Goal: Task Accomplishment & Management: Use online tool/utility

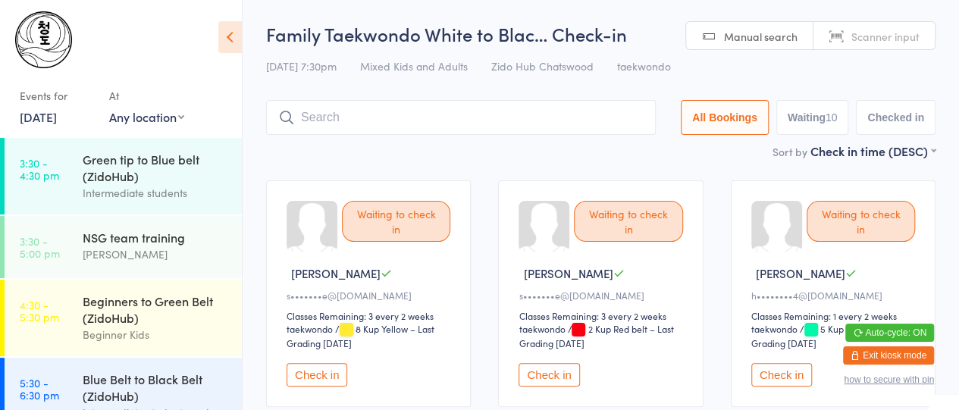
scroll to position [226, 0]
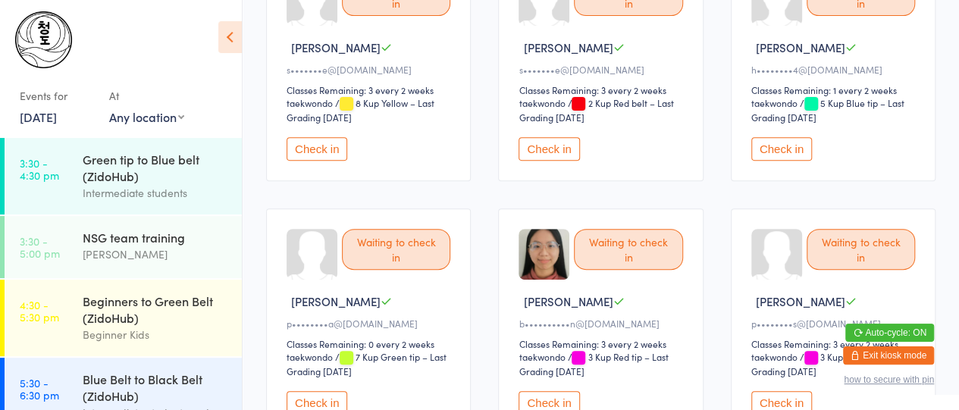
click at [310, 149] on button "Check in" at bounding box center [317, 148] width 61 height 23
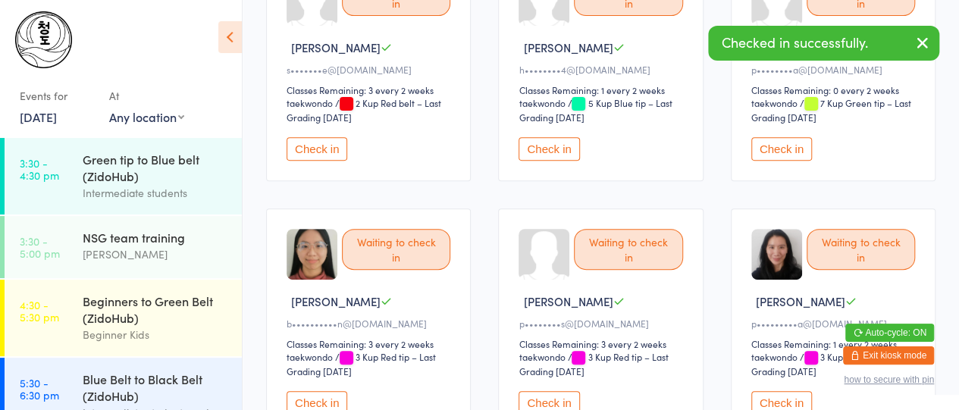
scroll to position [1100, 0]
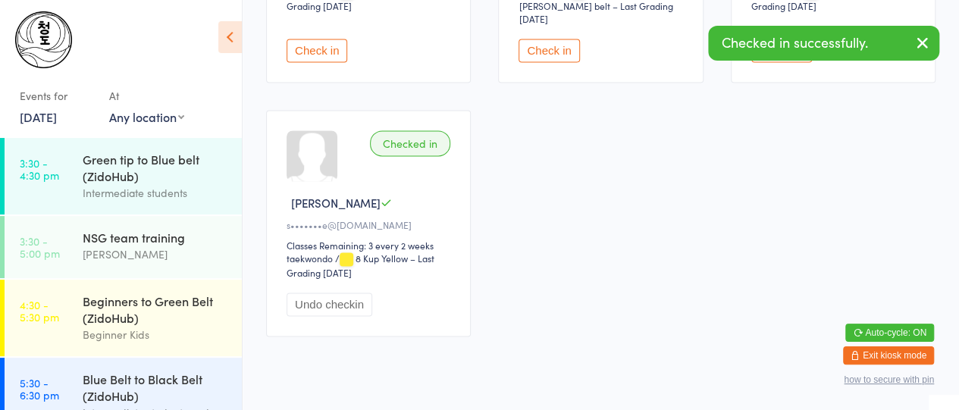
click at [310, 149] on div at bounding box center [312, 155] width 51 height 51
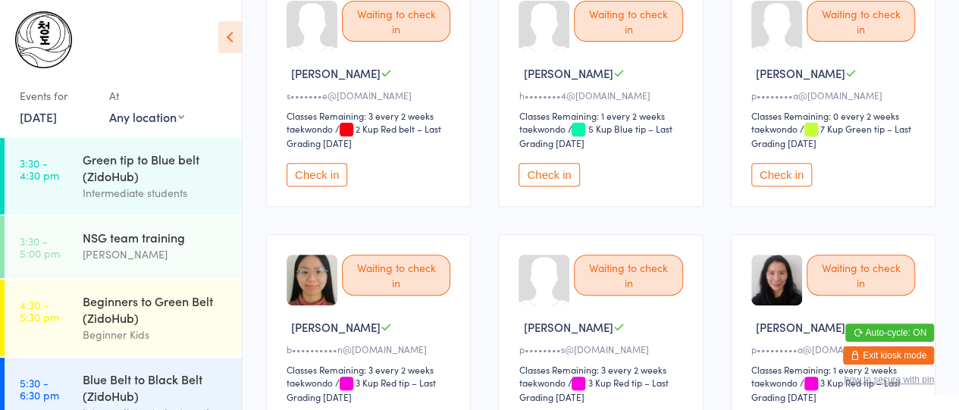
scroll to position [207, 0]
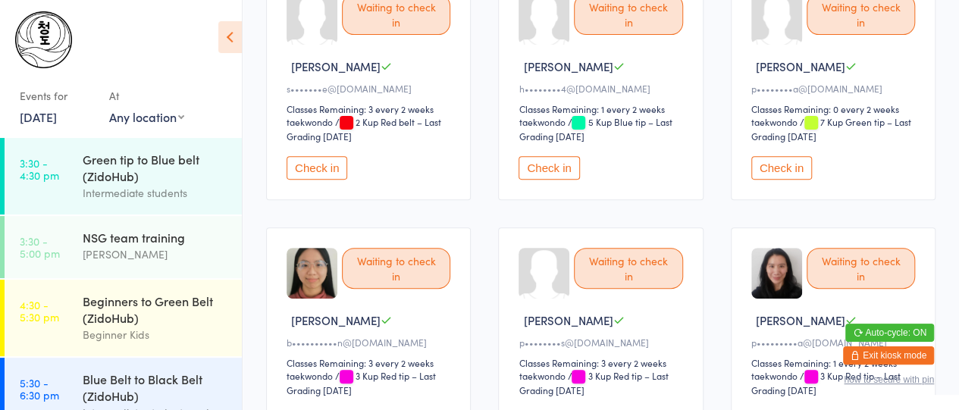
click at [319, 177] on button "Check in" at bounding box center [317, 167] width 61 height 23
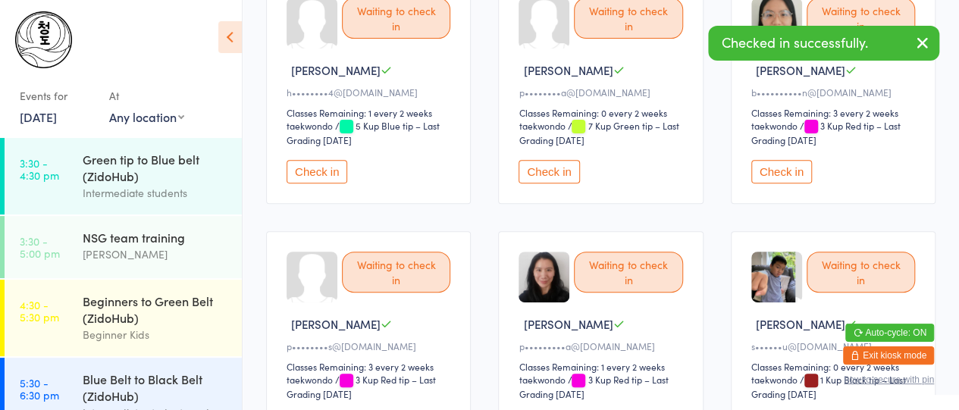
scroll to position [202, 0]
click at [327, 172] on button "Check in" at bounding box center [317, 172] width 61 height 23
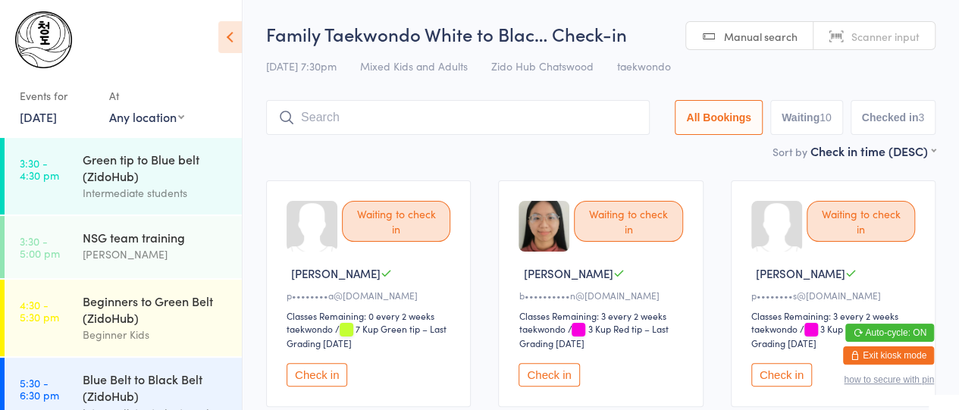
scroll to position [122, 0]
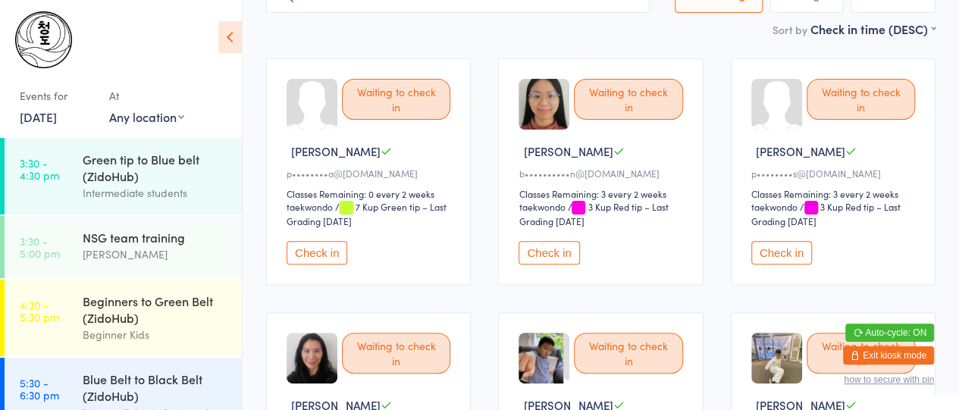
click at [312, 254] on button "Check in" at bounding box center [317, 252] width 61 height 23
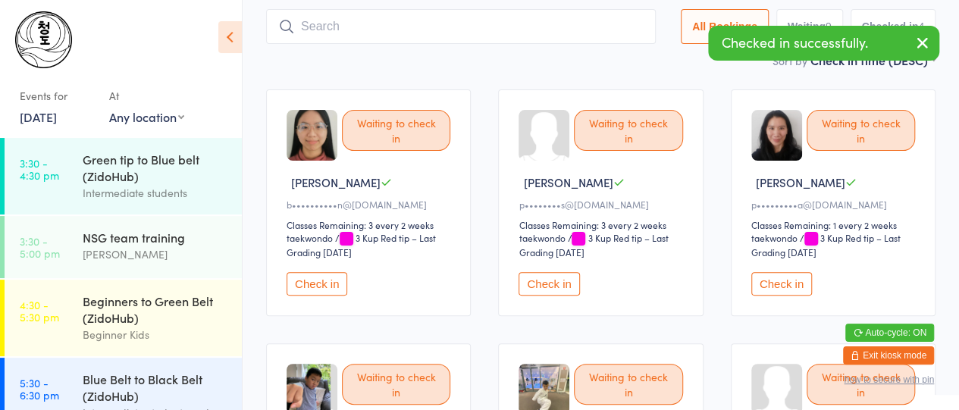
scroll to position [97, 0]
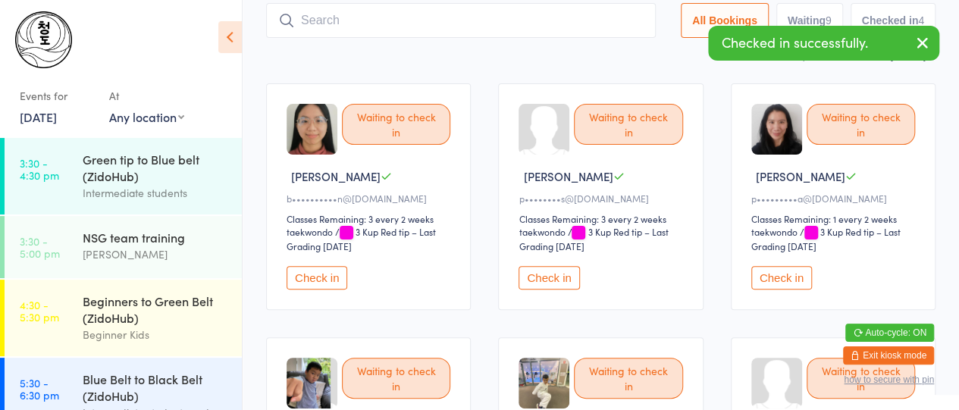
click at [309, 279] on button "Check in" at bounding box center [317, 277] width 61 height 23
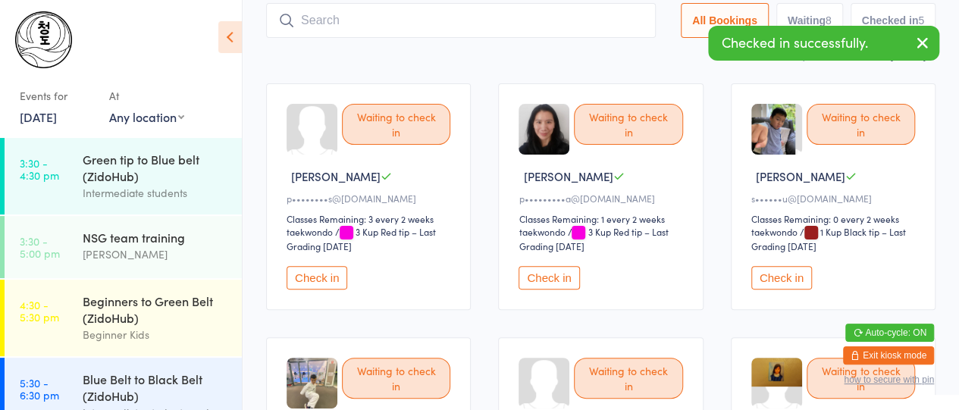
click at [309, 279] on button "Check in" at bounding box center [317, 277] width 61 height 23
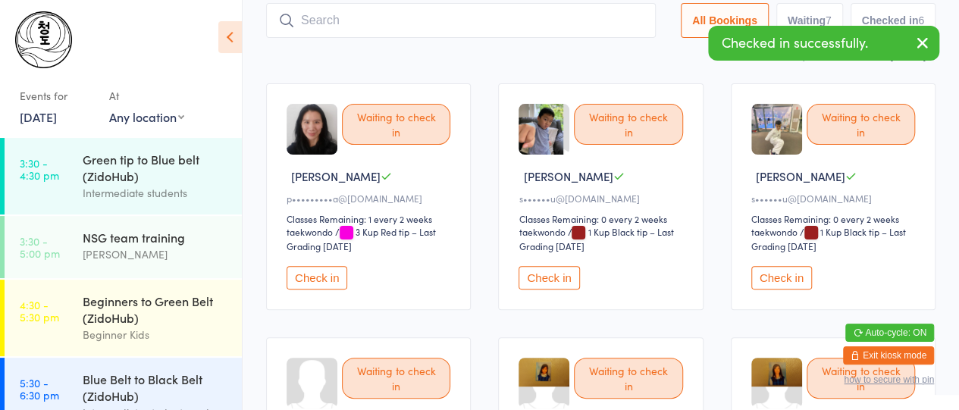
click at [309, 279] on button "Check in" at bounding box center [317, 277] width 61 height 23
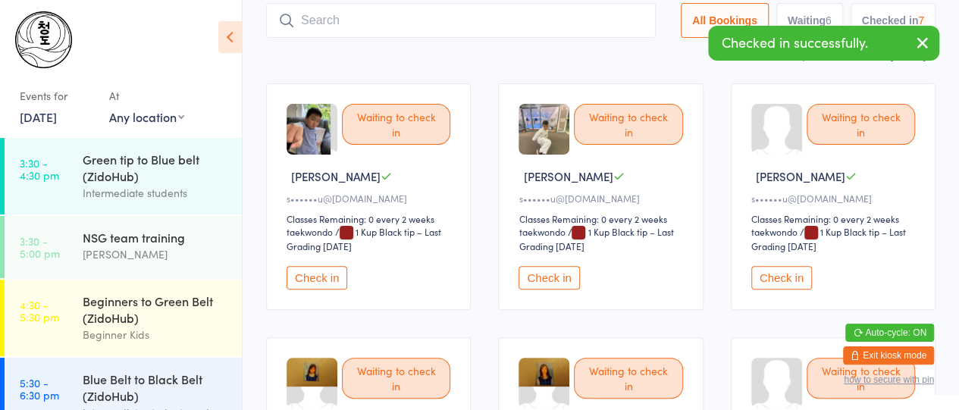
click at [309, 279] on button "Check in" at bounding box center [317, 277] width 61 height 23
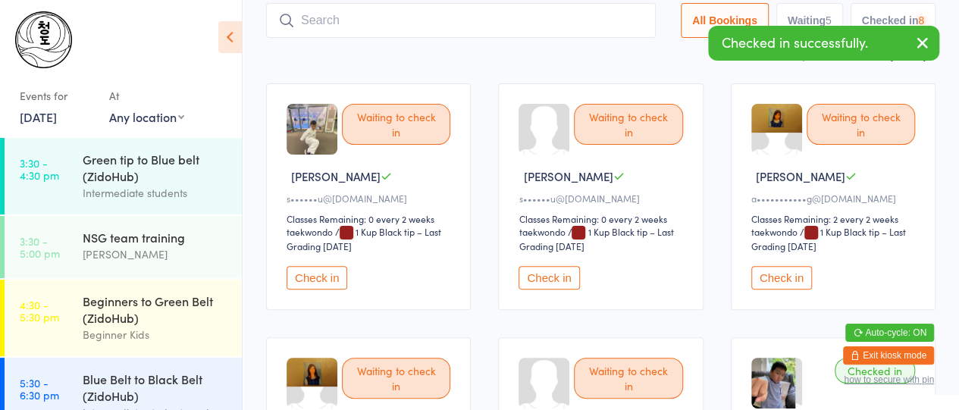
click at [309, 279] on button "Check in" at bounding box center [317, 277] width 61 height 23
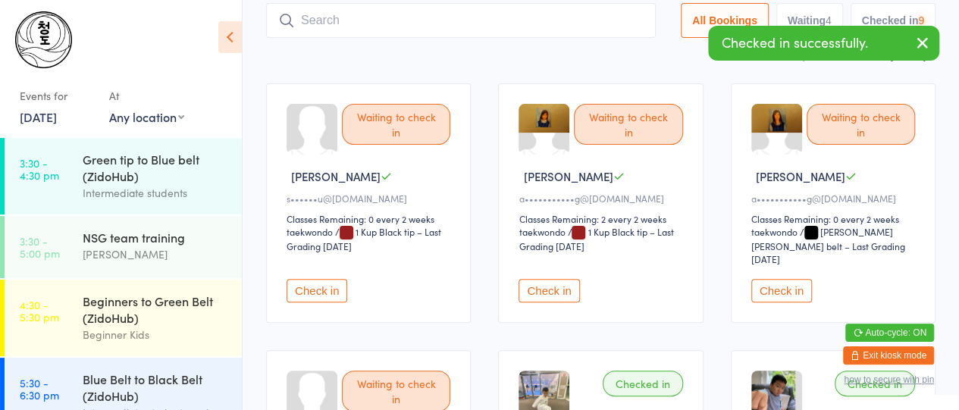
click at [309, 279] on button "Check in" at bounding box center [317, 290] width 61 height 23
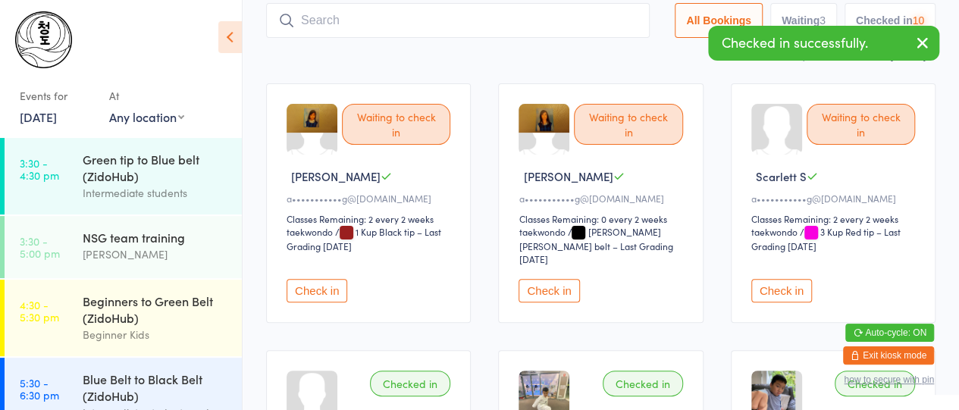
click at [309, 279] on button "Check in" at bounding box center [317, 290] width 61 height 23
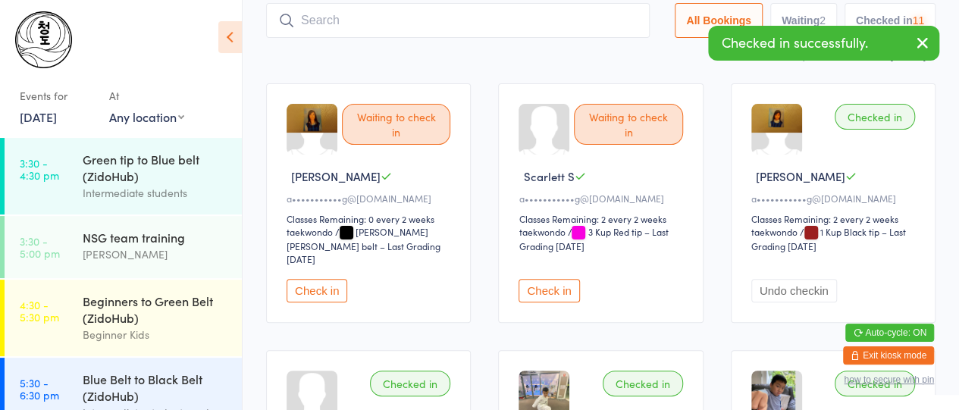
click at [309, 279] on button "Check in" at bounding box center [317, 290] width 61 height 23
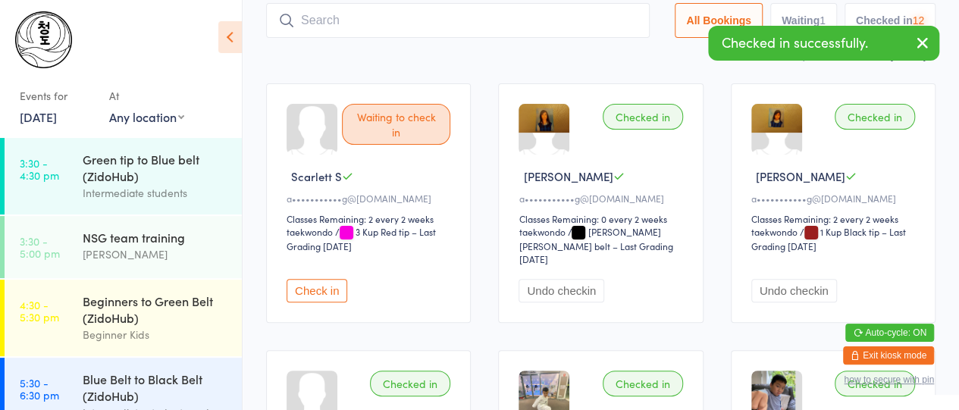
click at [309, 279] on button "Check in" at bounding box center [317, 290] width 61 height 23
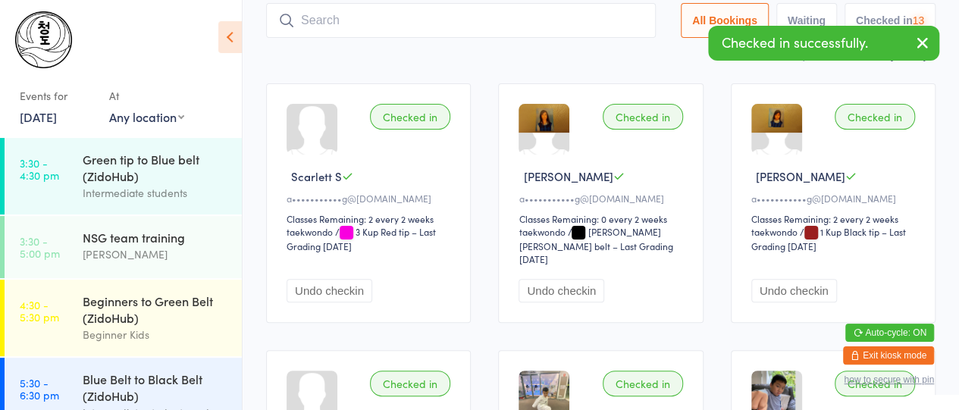
scroll to position [0, 0]
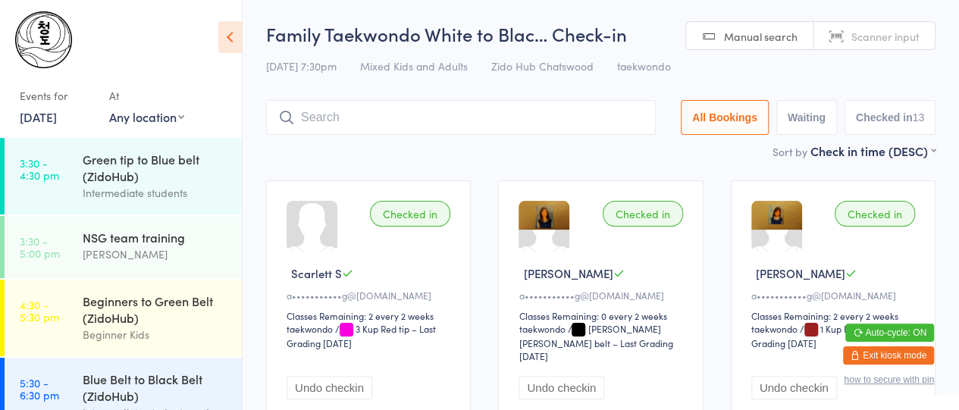
click at [449, 111] on input "search" at bounding box center [461, 117] width 390 height 35
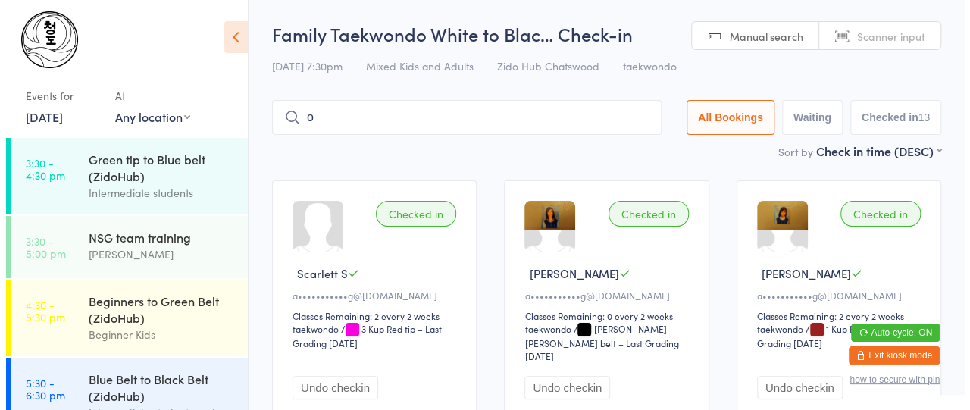
scroll to position [17, 0]
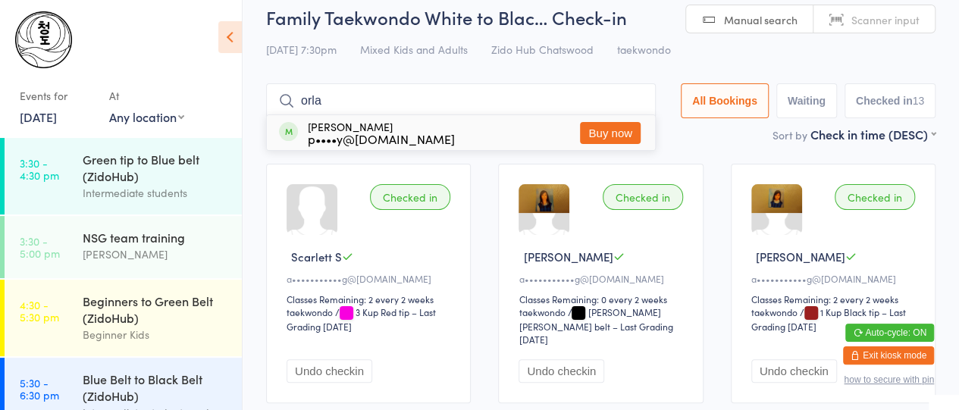
type input "orla"
click at [418, 134] on div "Orla Fachri p••••y@[DOMAIN_NAME] Buy now" at bounding box center [461, 132] width 388 height 35
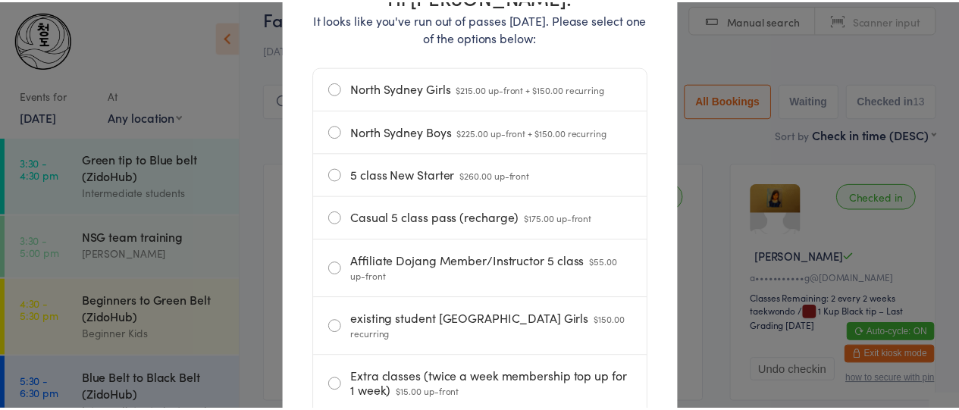
scroll to position [0, 0]
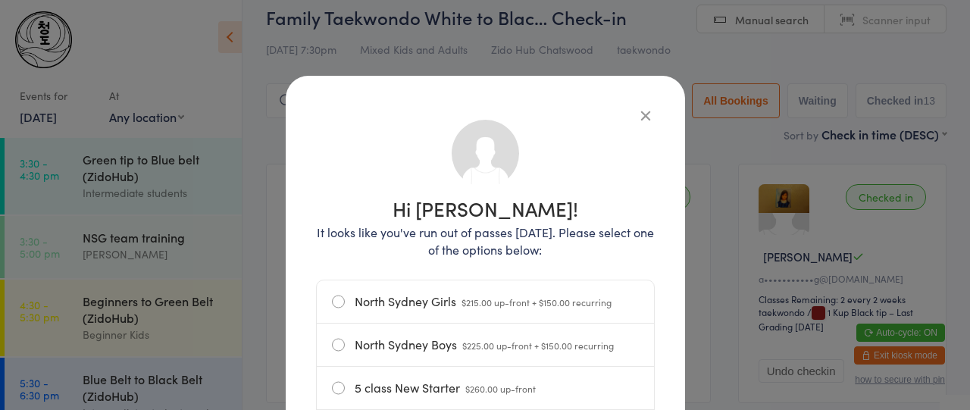
click at [638, 115] on icon "button" at bounding box center [646, 115] width 17 height 17
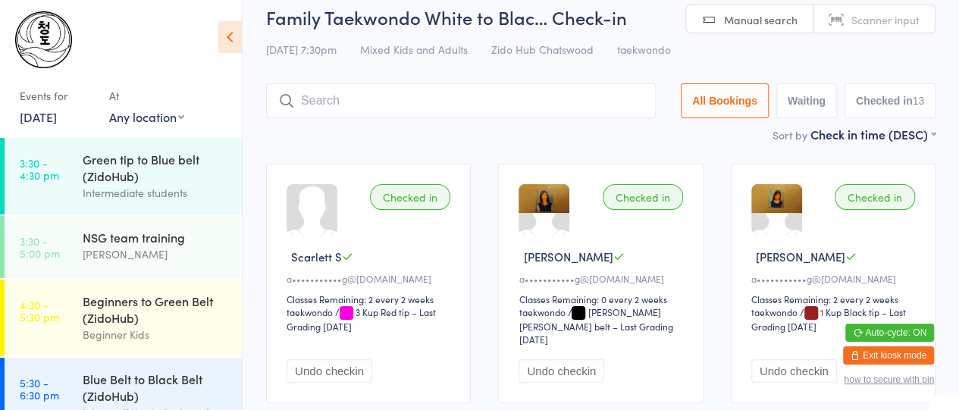
drag, startPoint x: 631, startPoint y: 115, endPoint x: 633, endPoint y: 174, distance: 58.4
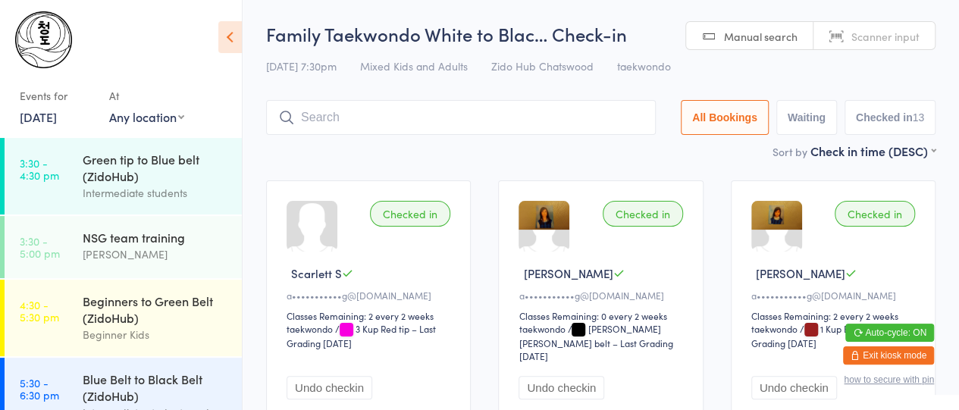
click at [500, 106] on input "search" at bounding box center [461, 117] width 390 height 35
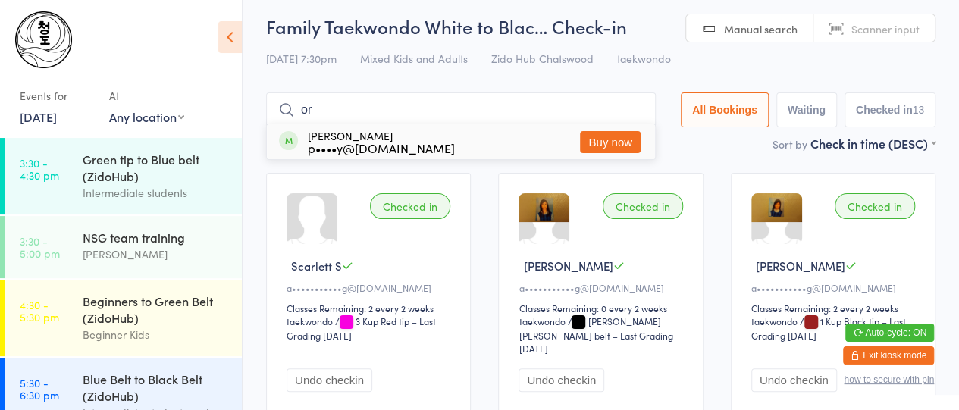
type input "o"
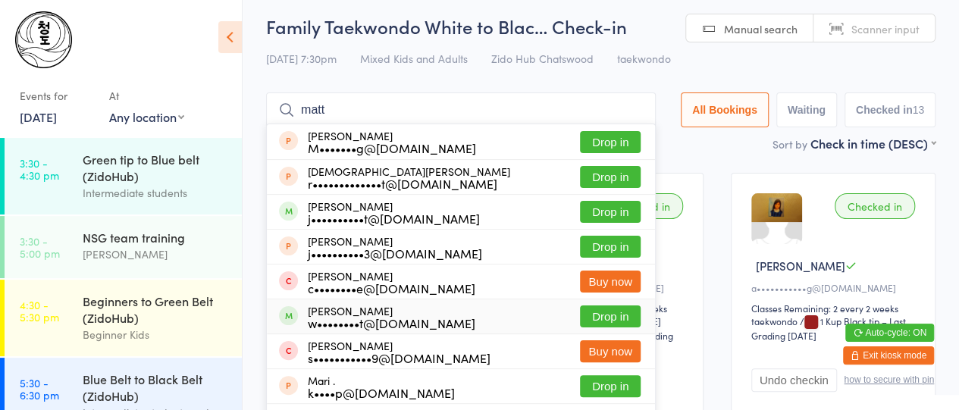
type input "matt"
click at [368, 324] on div "w••••••••t@[DOMAIN_NAME]" at bounding box center [392, 323] width 168 height 12
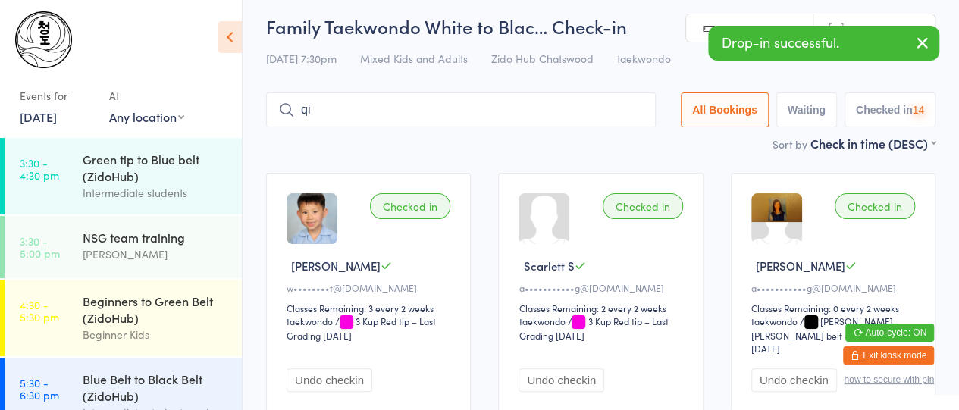
type input "q"
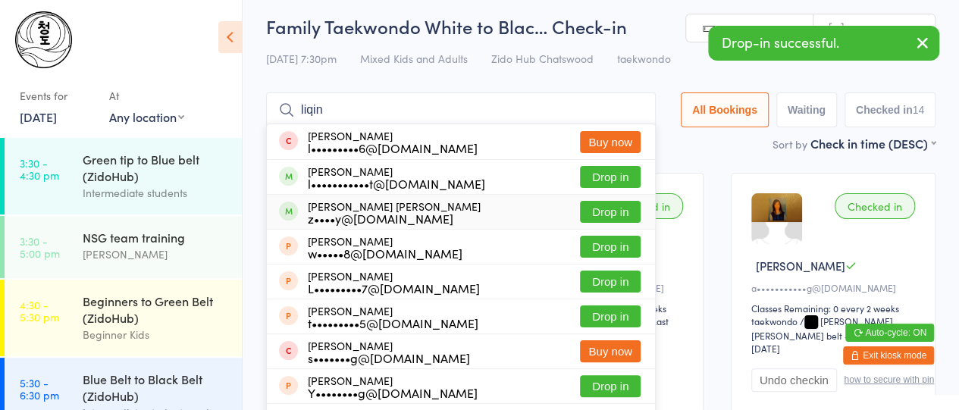
type input "liqin"
click at [349, 218] on div "z••••y@[DOMAIN_NAME]" at bounding box center [394, 218] width 173 height 12
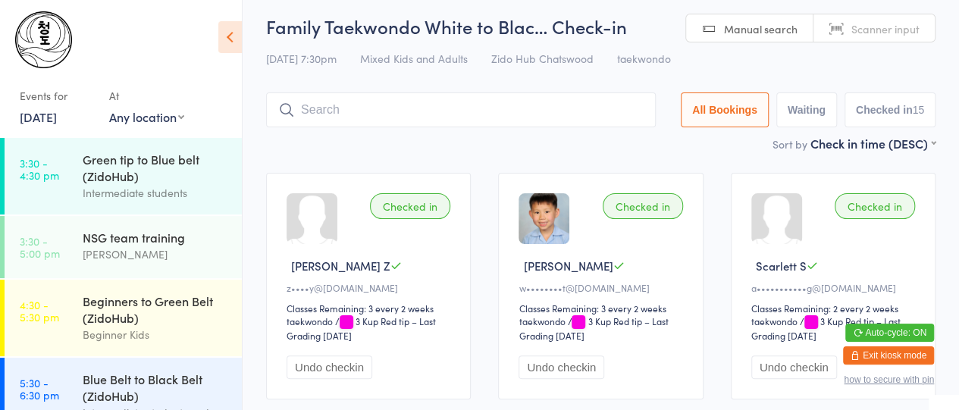
scroll to position [0, 0]
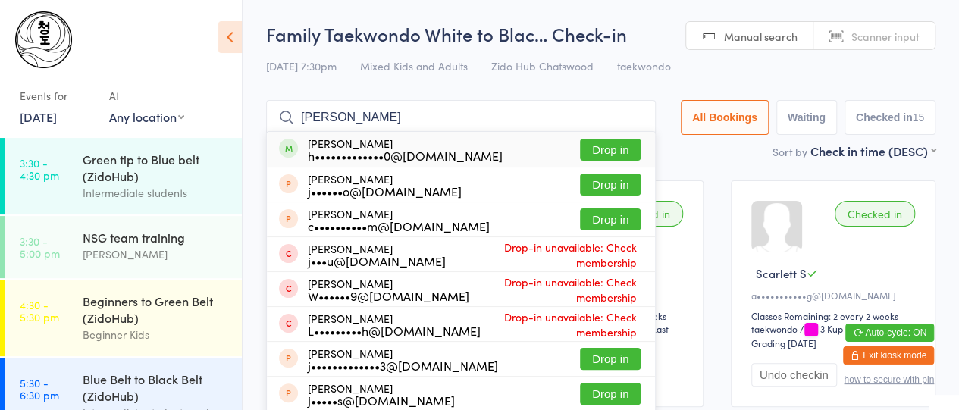
type input "[PERSON_NAME]"
click at [343, 156] on div "h•••••••••••••0@[DOMAIN_NAME]" at bounding box center [405, 155] width 195 height 12
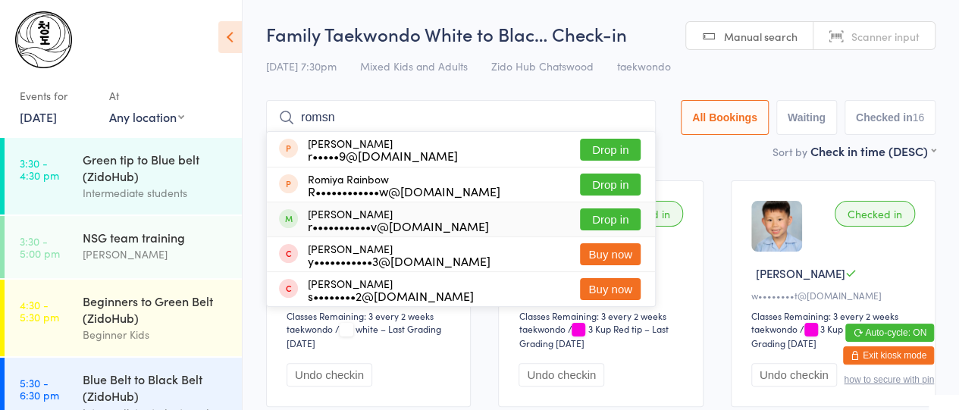
type input "romsn"
click at [337, 230] on div "r•••••••••••v@[DOMAIN_NAME]" at bounding box center [398, 226] width 181 height 12
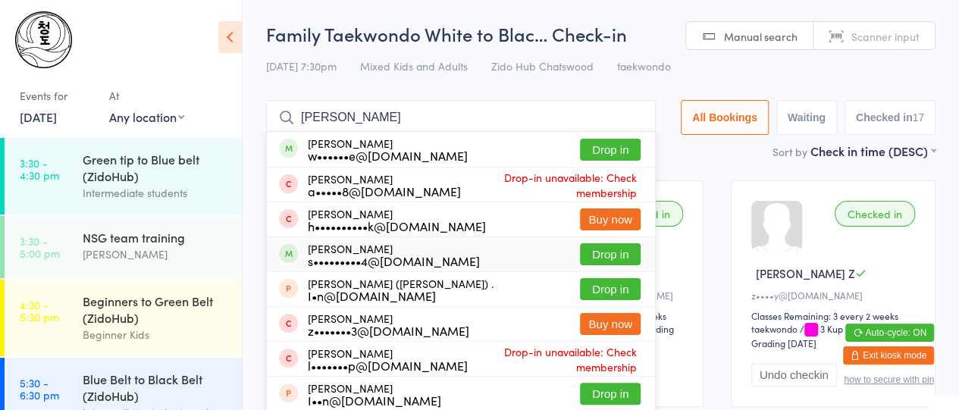
type input "[PERSON_NAME]"
click at [324, 259] on div "s•••••••••4@[DOMAIN_NAME]" at bounding box center [394, 261] width 172 height 12
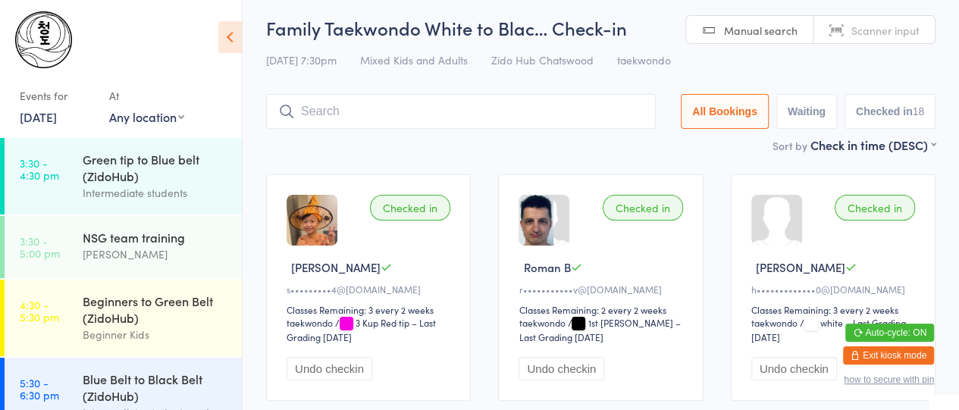
scroll to position [8, 0]
